Goal: Task Accomplishment & Management: Manage account settings

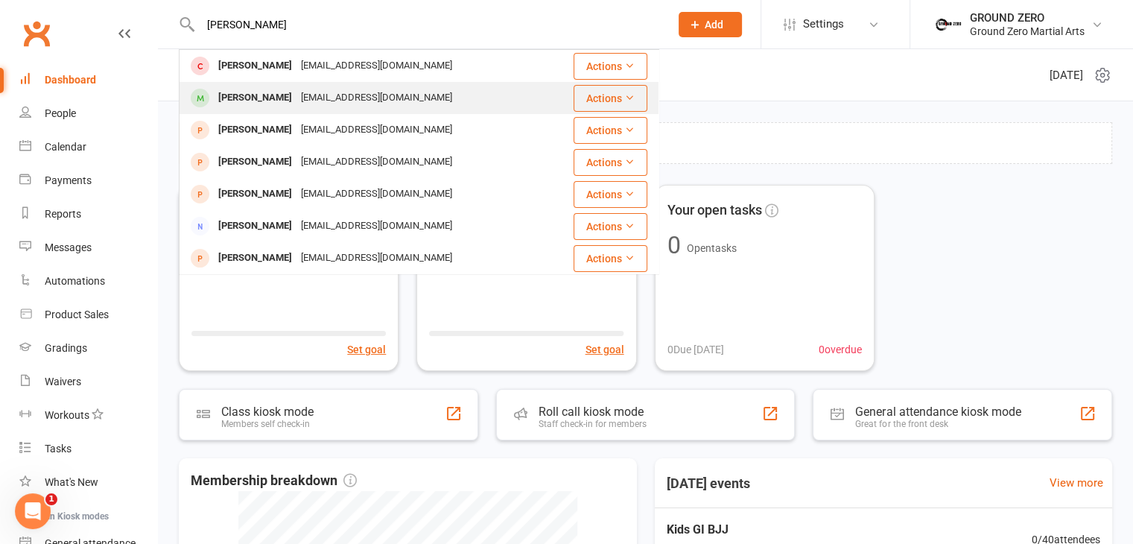
type input "[PERSON_NAME]"
click at [260, 93] on div "[PERSON_NAME]" at bounding box center [255, 98] width 83 height 22
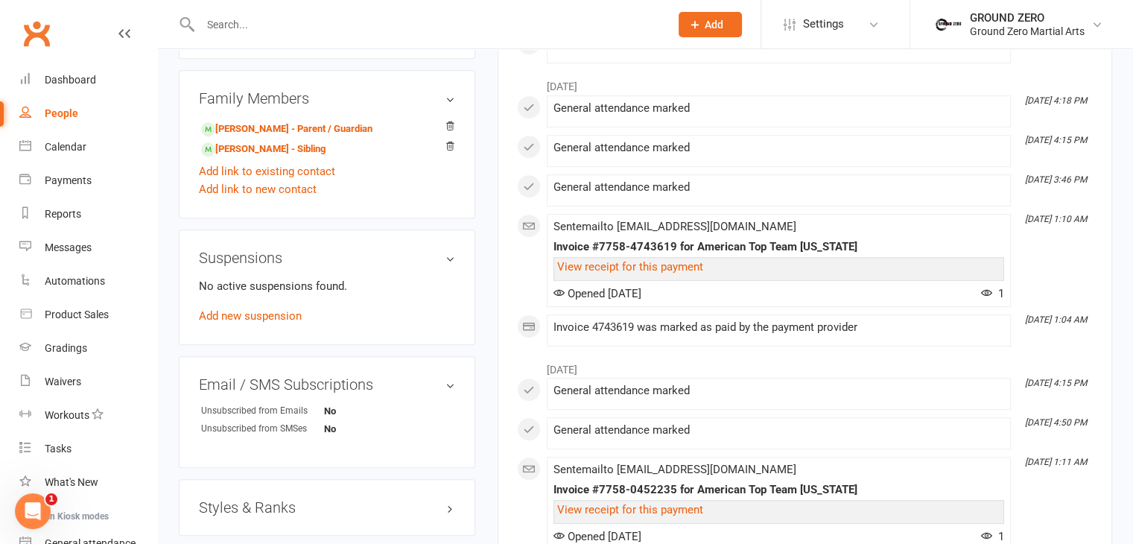
scroll to position [894, 0]
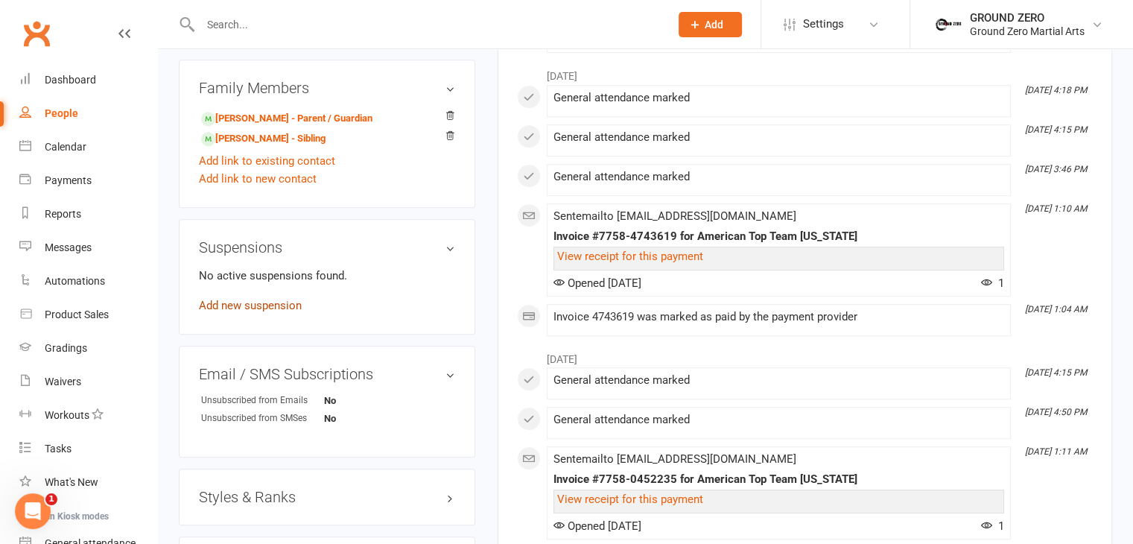
click at [266, 299] on link "Add new suspension" at bounding box center [250, 305] width 103 height 13
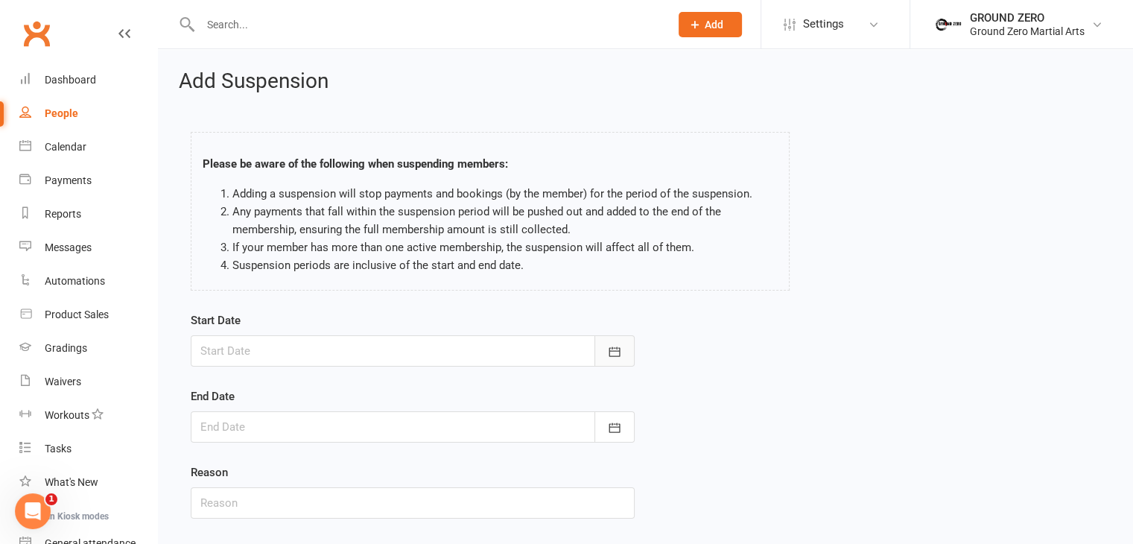
click at [605, 352] on button "button" at bounding box center [615, 350] width 40 height 31
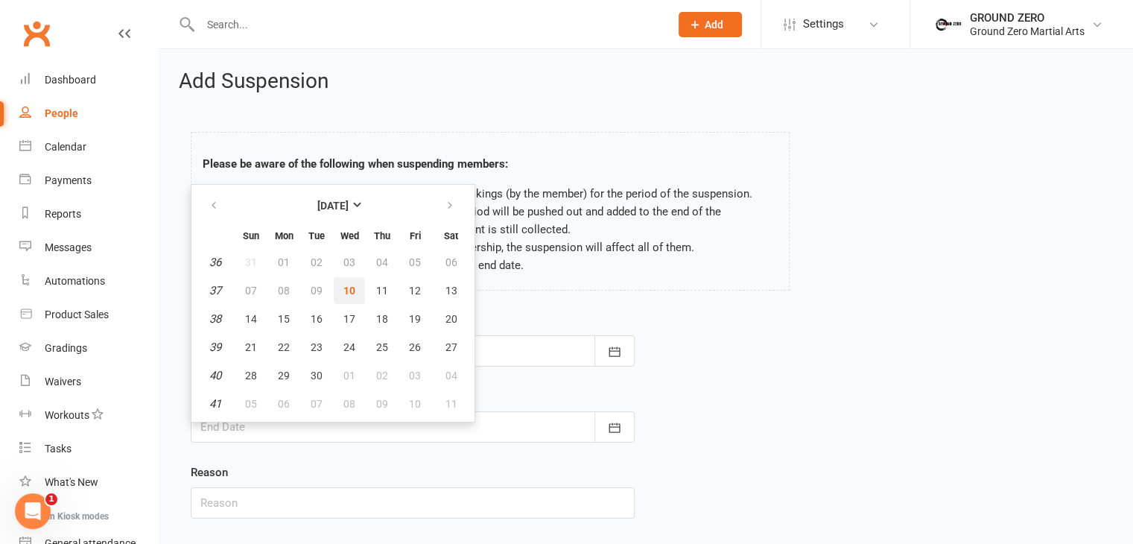
click at [351, 293] on span "10" at bounding box center [350, 291] width 12 height 12
type input "[DATE]"
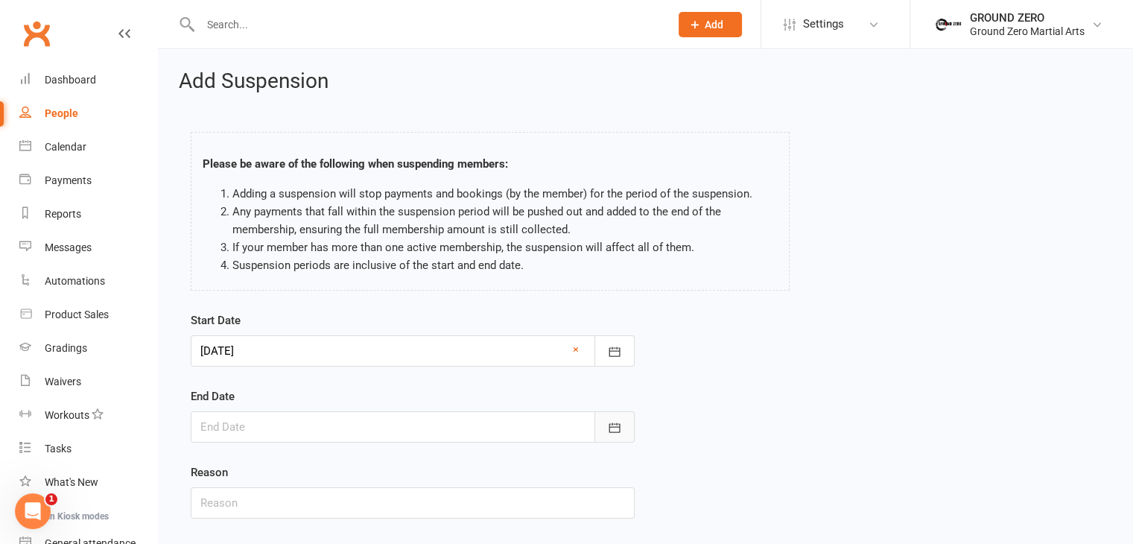
click at [614, 424] on icon "button" at bounding box center [614, 427] width 15 height 15
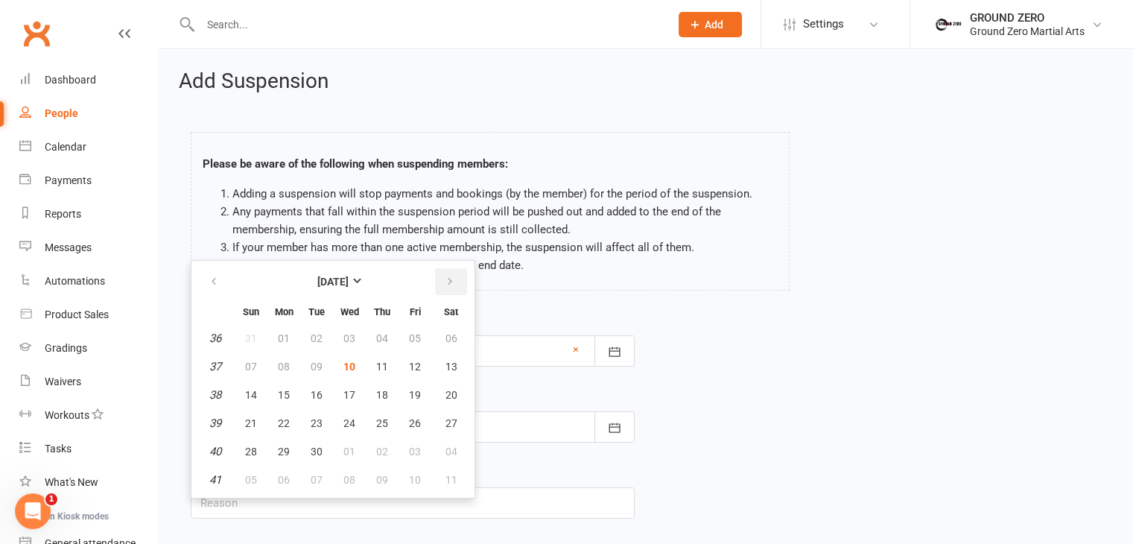
click at [445, 281] on icon "button" at bounding box center [450, 282] width 10 height 12
click at [409, 367] on span "10" at bounding box center [415, 367] width 12 height 12
type input "[DATE]"
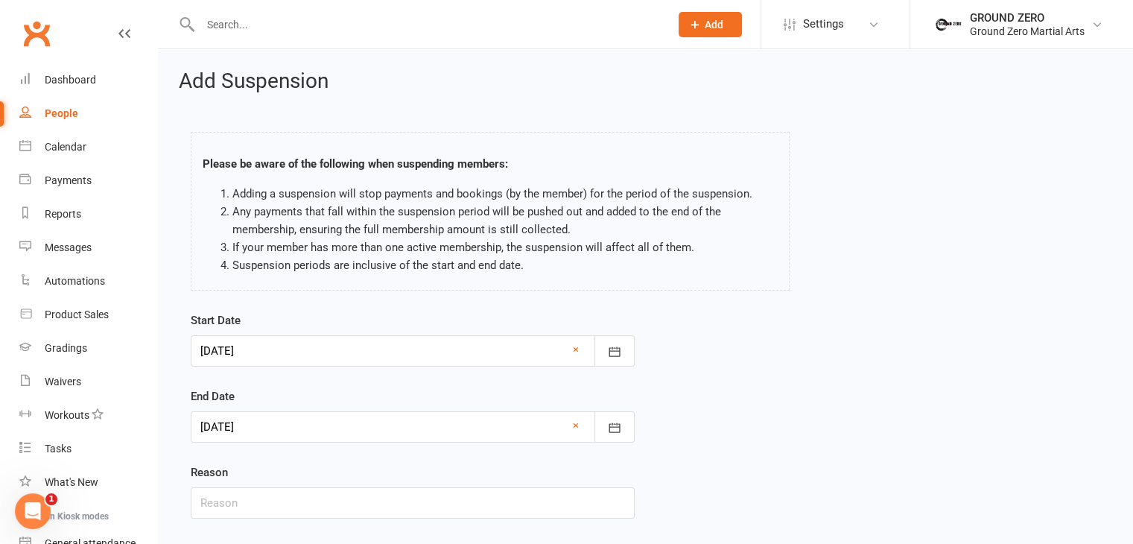
drag, startPoint x: 408, startPoint y: 367, endPoint x: 796, endPoint y: 355, distance: 387.7
click at [796, 355] on div "Start Date [DATE] [DATE] Sun Mon Tue Wed Thu Fri Sat 36 31 01 02 03 04 05 06 37…" at bounding box center [646, 425] width 932 height 228
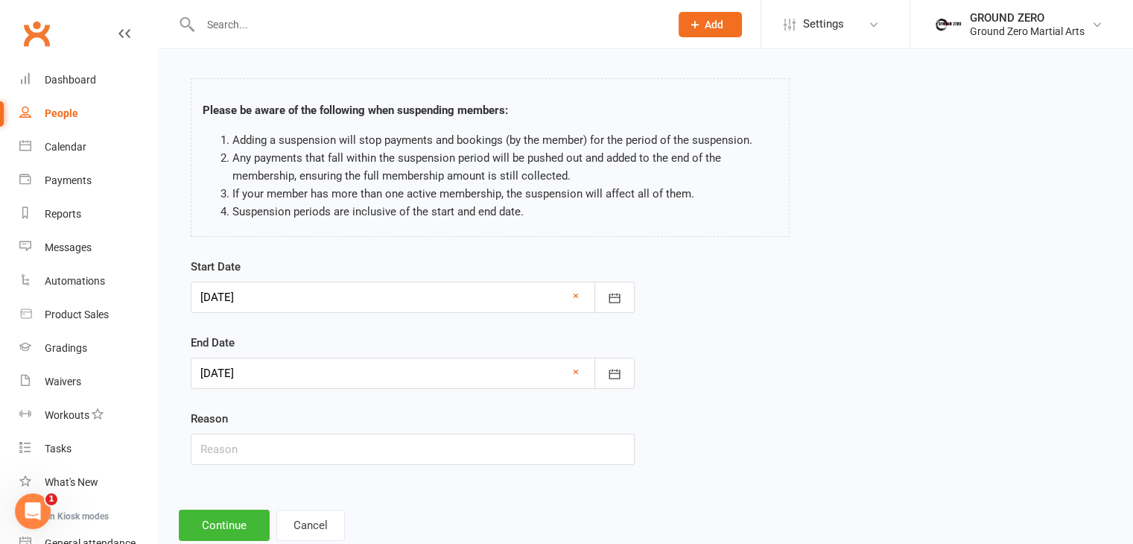
scroll to position [92, 0]
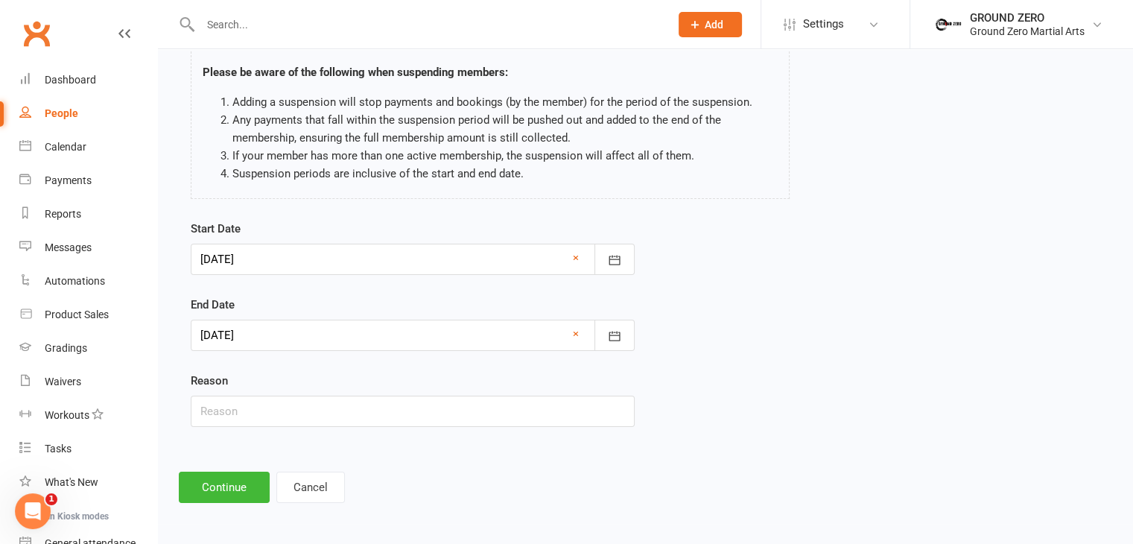
click at [411, 430] on div "Start Date [DATE] [DATE] Sun Mon Tue Wed Thu Fri Sat 36 31 01 02 03 04 05 06 37…" at bounding box center [413, 334] width 466 height 228
click at [428, 393] on div "Reason" at bounding box center [413, 399] width 444 height 55
click at [427, 402] on input "text" at bounding box center [413, 411] width 444 height 31
type input "asked"
